Goal: Navigation & Orientation: Find specific page/section

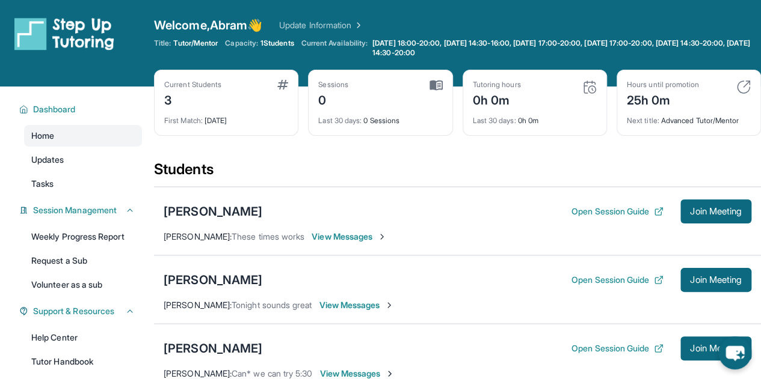
click at [192, 123] on span "First Match :" at bounding box center [183, 120] width 38 height 9
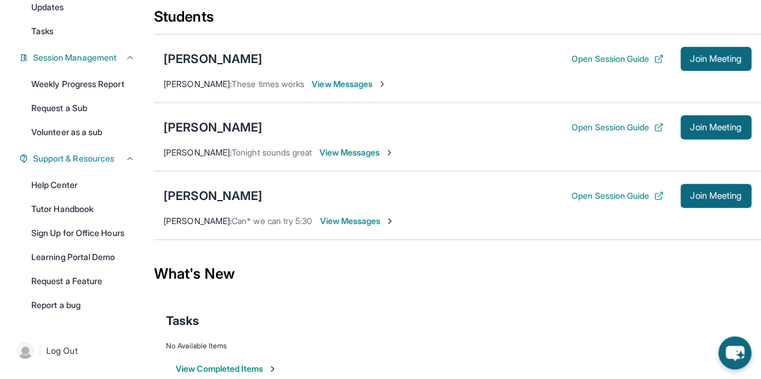
scroll to position [150, 0]
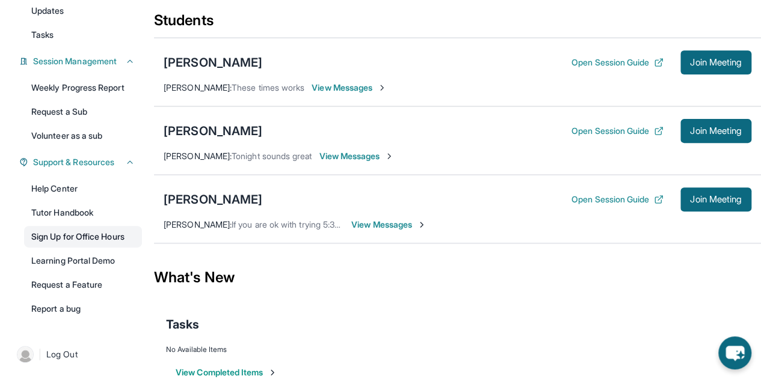
scroll to position [153, 0]
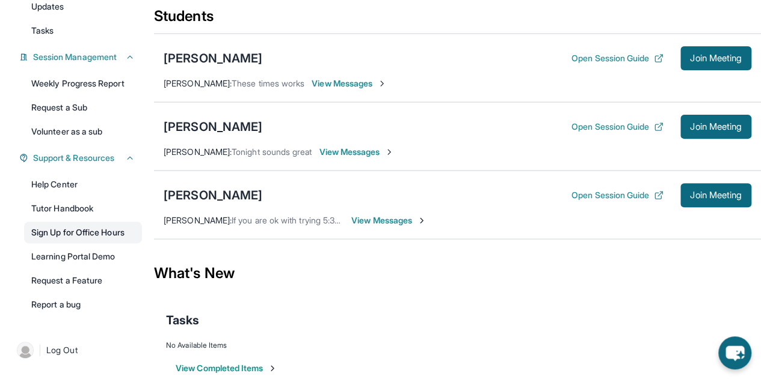
click at [91, 236] on link "Sign Up for Office Hours" at bounding box center [83, 233] width 118 height 22
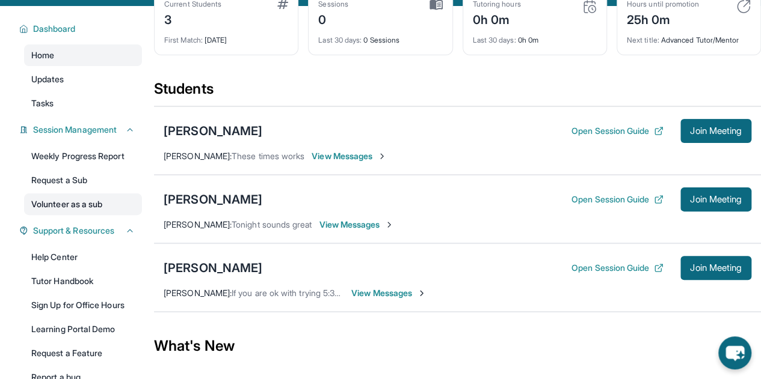
scroll to position [0, 0]
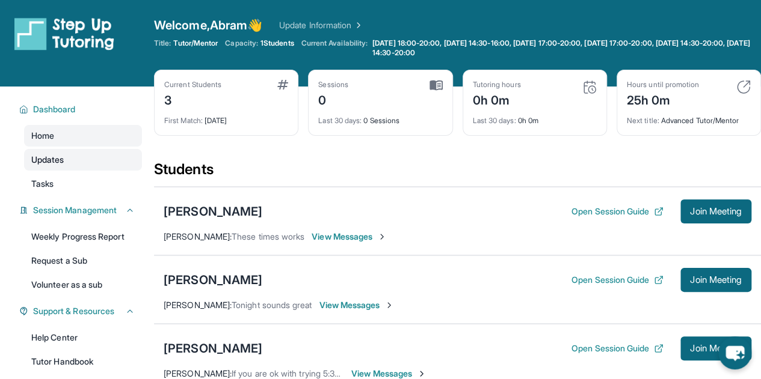
click at [60, 161] on span "Updates" at bounding box center [47, 160] width 33 height 12
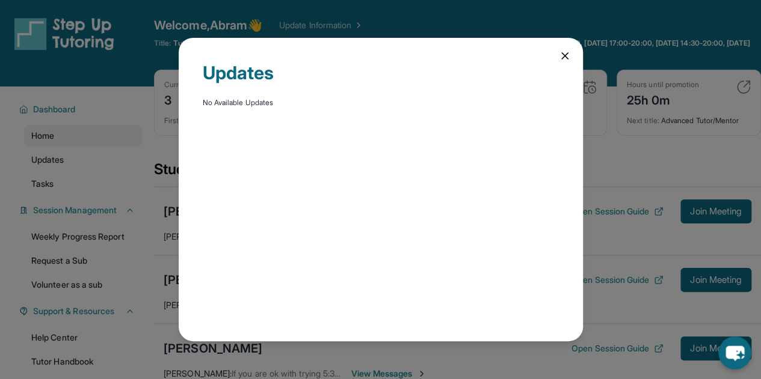
click at [556, 51] on div "Updates No Available Updates" at bounding box center [381, 190] width 404 height 304
click at [563, 54] on icon at bounding box center [565, 56] width 12 height 12
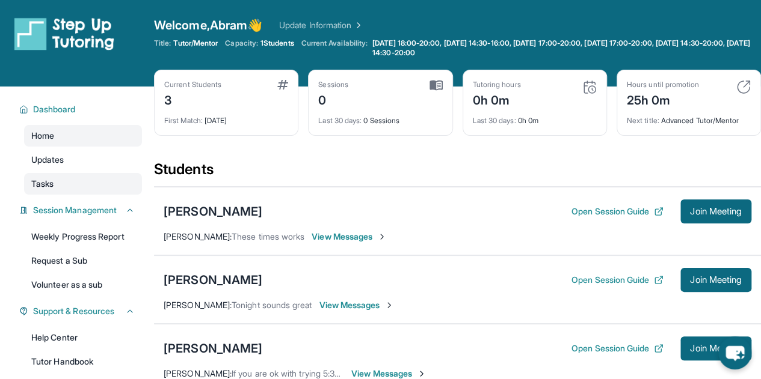
click at [54, 173] on div "Home Updates Tasks" at bounding box center [83, 160] width 118 height 70
click at [59, 179] on link "Tasks" at bounding box center [83, 184] width 118 height 22
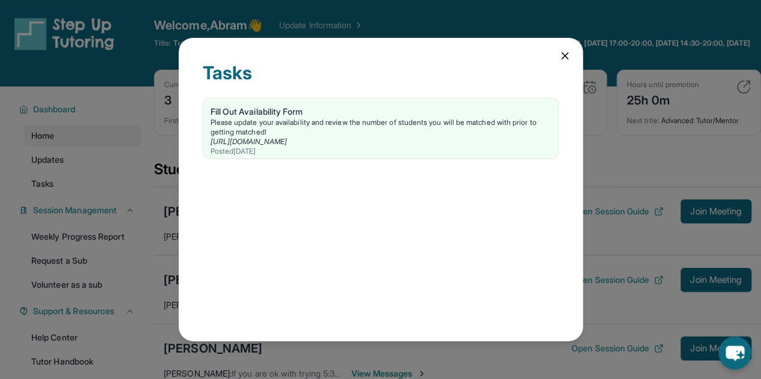
click at [565, 67] on div "Tasks Fill Out Availability Form Please update your availability and review the…" at bounding box center [381, 190] width 404 height 304
click at [564, 61] on icon at bounding box center [565, 56] width 12 height 12
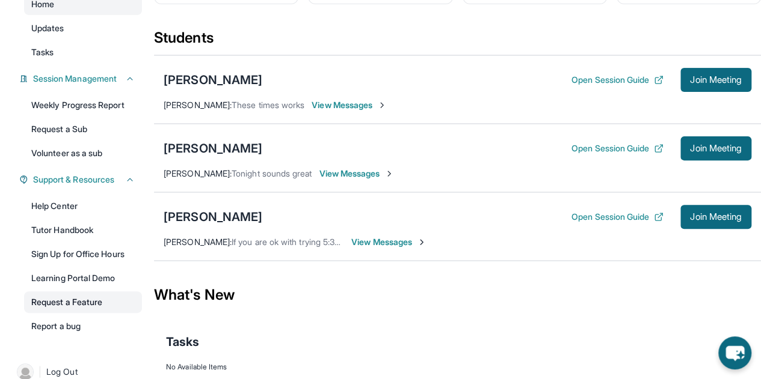
scroll to position [130, 0]
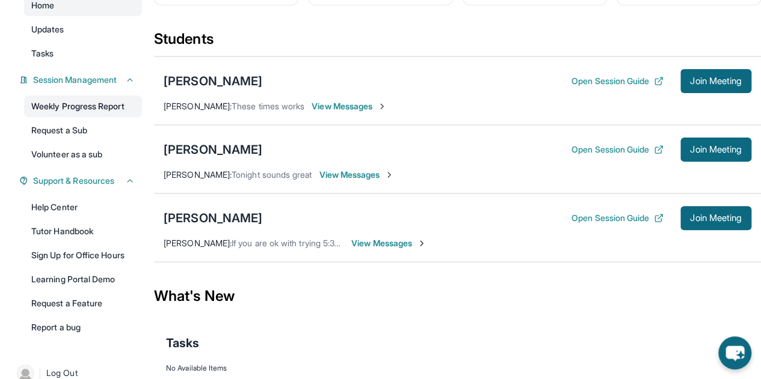
click at [90, 108] on link "Weekly Progress Report" at bounding box center [83, 107] width 118 height 22
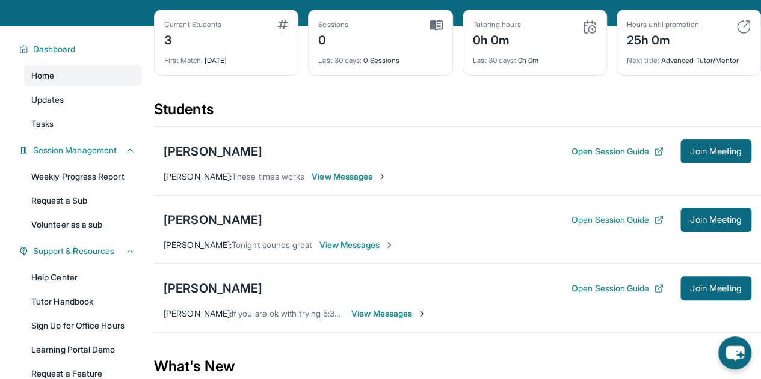
scroll to position [0, 0]
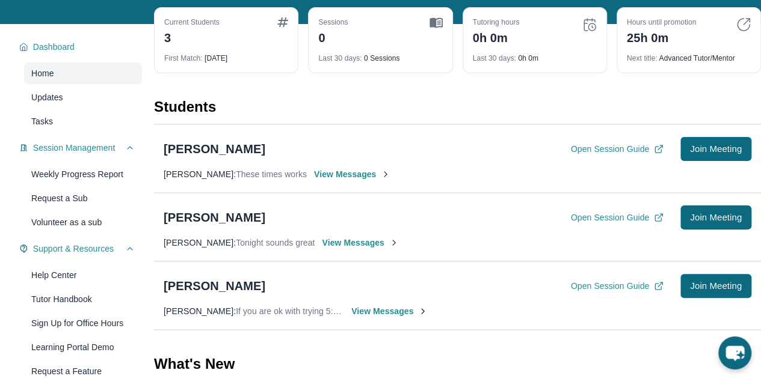
scroll to position [63, 0]
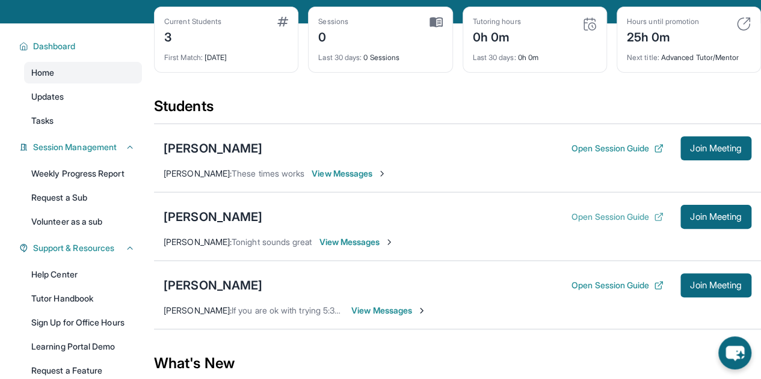
click at [578, 215] on button "Open Session Guide" at bounding box center [617, 217] width 92 height 12
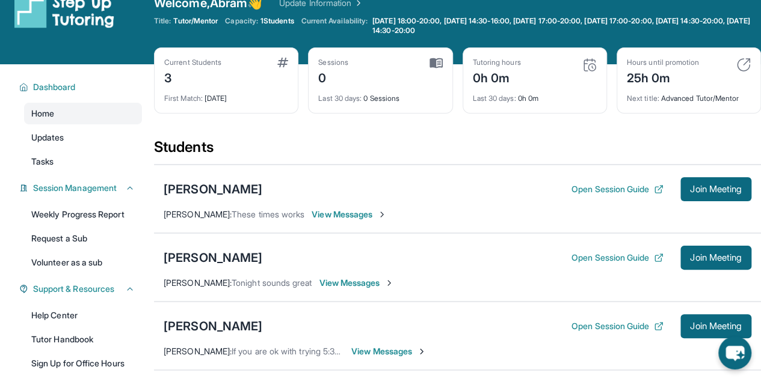
scroll to position [0, 0]
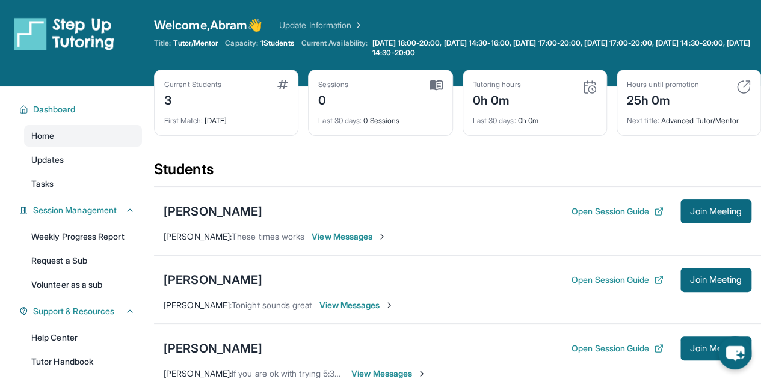
click at [740, 85] on img at bounding box center [743, 87] width 14 height 14
click at [73, 39] on img at bounding box center [64, 34] width 100 height 34
click at [333, 25] on link "Update Information" at bounding box center [321, 25] width 84 height 12
click at [217, 115] on div "First Match : [DATE]" at bounding box center [226, 117] width 124 height 17
